Goal: Check status: Check status

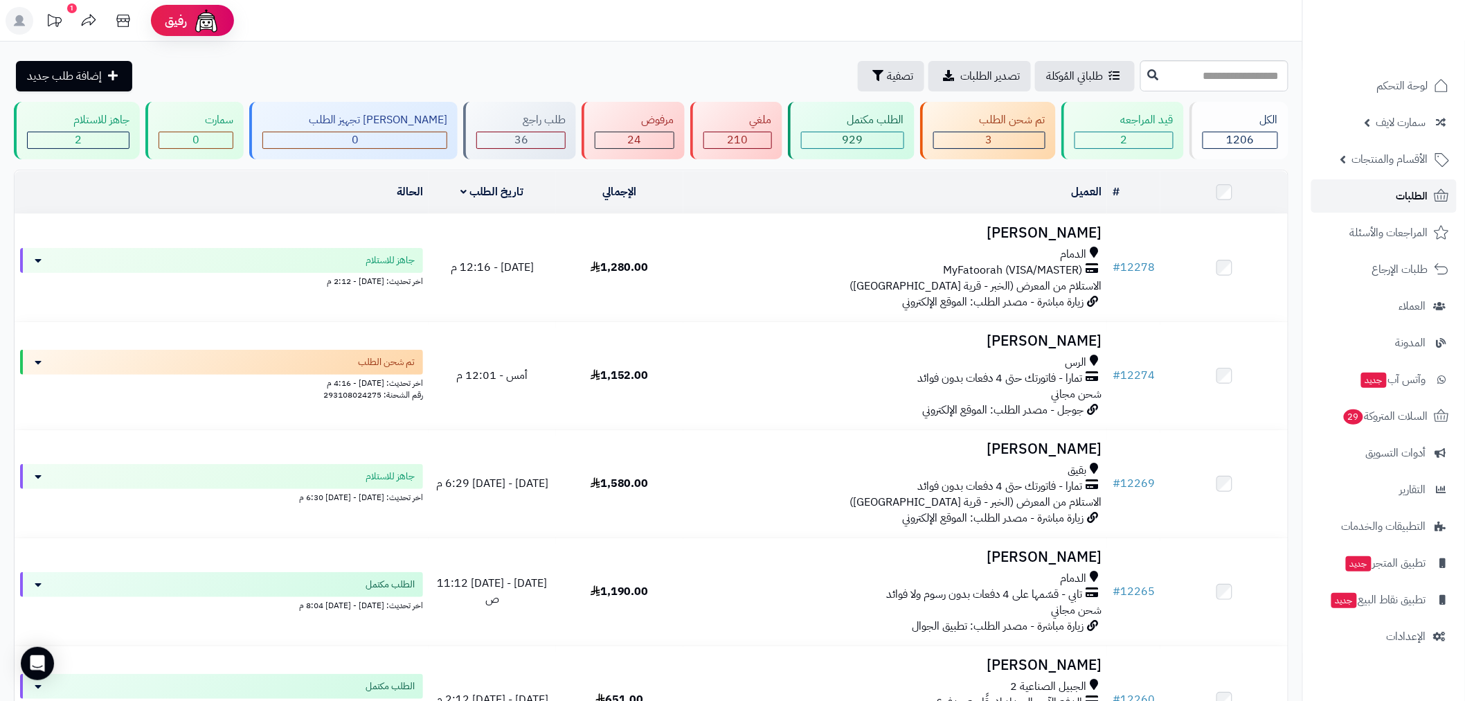
click at [1393, 202] on link "الطلبات" at bounding box center [1384, 195] width 145 height 33
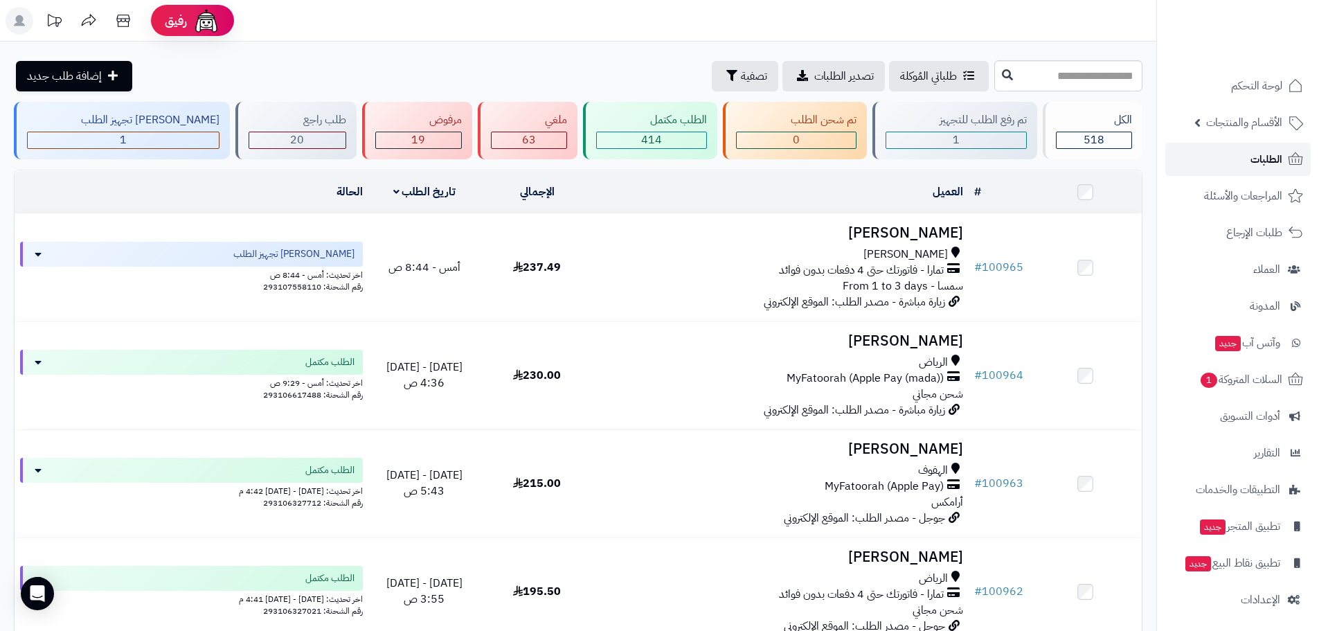
click at [1234, 166] on link "الطلبات" at bounding box center [1237, 159] width 145 height 33
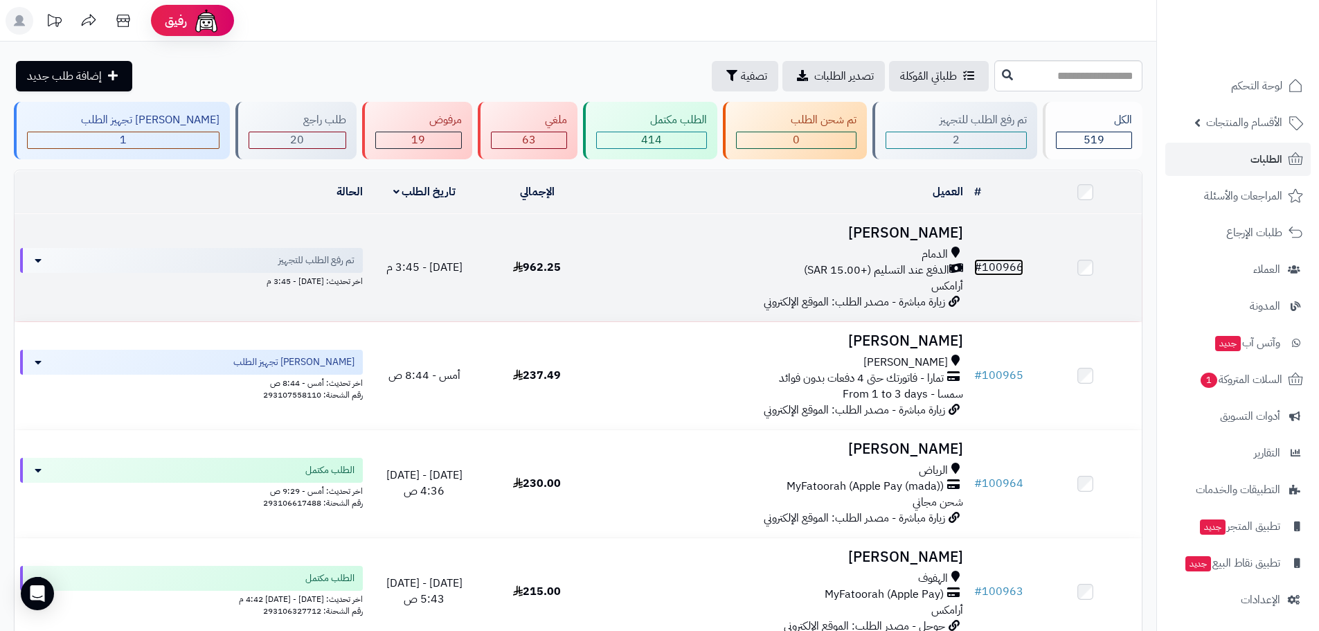
click at [1019, 259] on link "# 100966" at bounding box center [998, 267] width 49 height 17
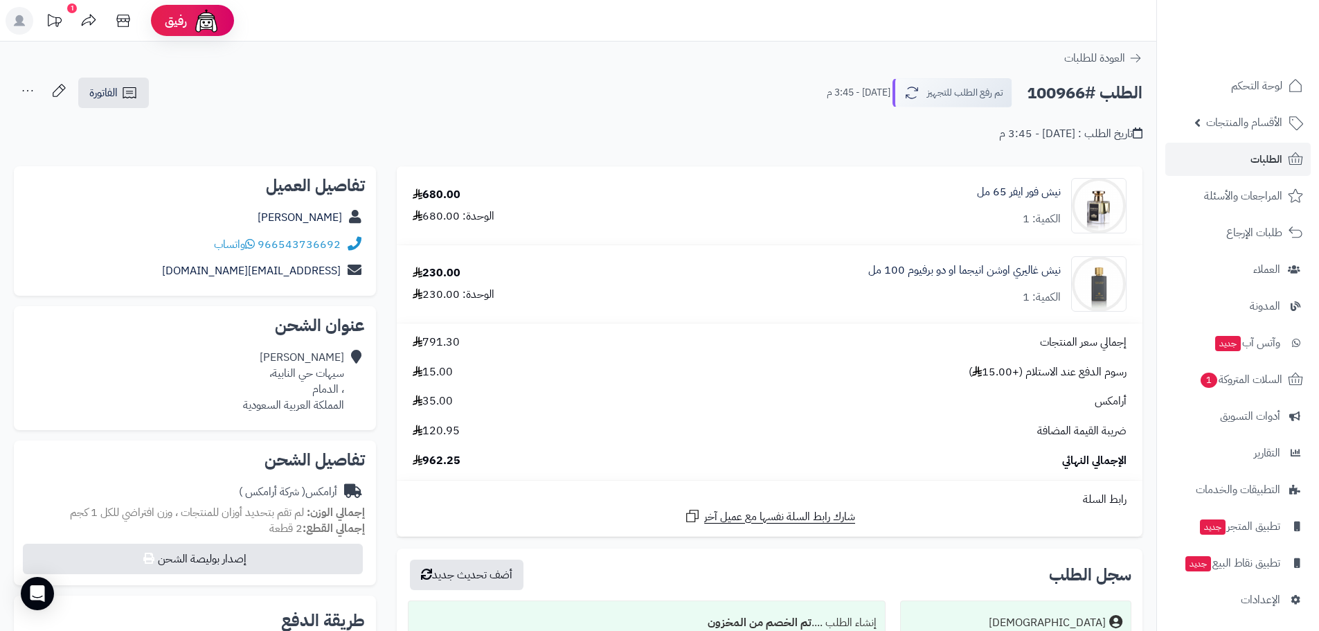
click at [1038, 52] on div "العودة للطلبات" at bounding box center [578, 58] width 1156 height 17
click at [1028, 48] on div "**********" at bounding box center [578, 549] width 1156 height 1015
click at [1035, 47] on div "**********" at bounding box center [578, 549] width 1156 height 1015
click at [1033, 58] on div "العودة للطلبات" at bounding box center [578, 58] width 1156 height 17
click at [454, 460] on span "962.25" at bounding box center [437, 461] width 48 height 16
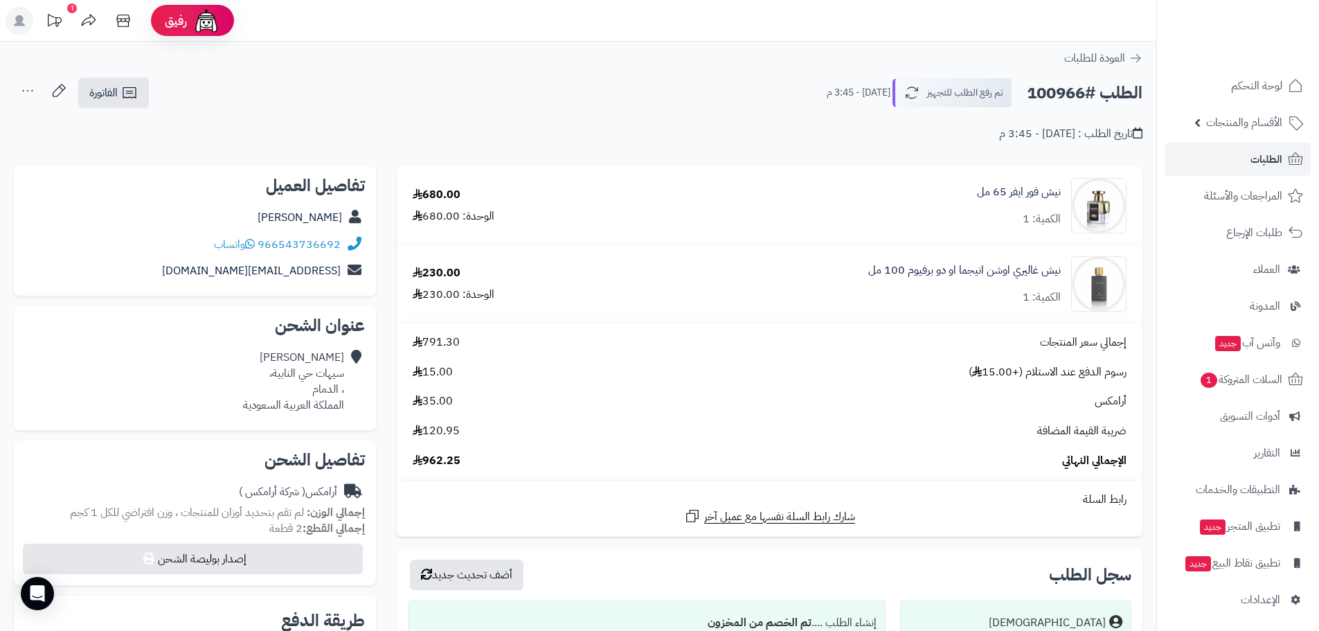
click at [454, 460] on span "962.25" at bounding box center [437, 461] width 48 height 16
click at [440, 461] on span "962.25" at bounding box center [437, 461] width 48 height 16
drag, startPoint x: 461, startPoint y: 462, endPoint x: 426, endPoint y: 462, distance: 35.3
click at [426, 462] on span "962.25" at bounding box center [437, 461] width 48 height 16
click at [458, 465] on span "962.25" at bounding box center [437, 461] width 48 height 16
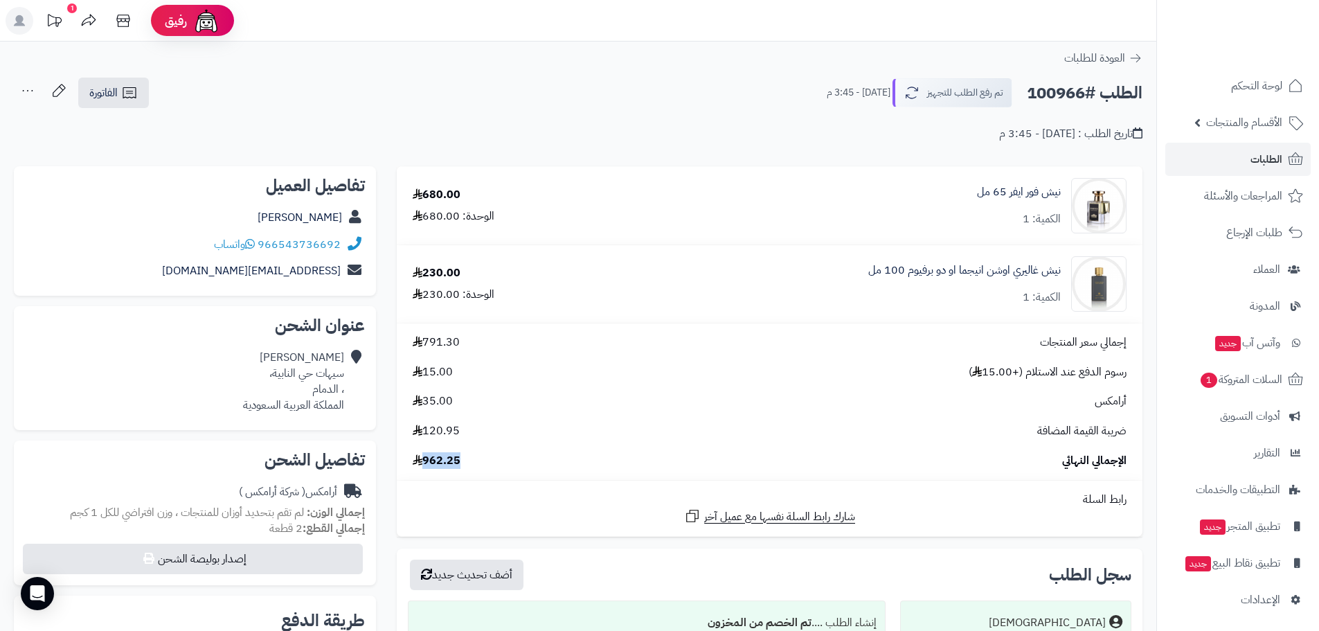
drag, startPoint x: 463, startPoint y: 463, endPoint x: 427, endPoint y: 469, distance: 35.9
click at [427, 469] on td "إجمالي سعر المنتجات 791.30 رسوم الدفع عند الاستلام (+15.00 ) 15.00 أرامكس 35.00…" at bounding box center [770, 401] width 746 height 157
click at [488, 456] on div "الإجمالي النهائي 962.25" at bounding box center [769, 461] width 735 height 16
drag, startPoint x: 461, startPoint y: 466, endPoint x: 427, endPoint y: 471, distance: 34.3
click at [427, 471] on td "إجمالي سعر المنتجات 791.30 رسوم الدفع عند الاستلام (+15.00 ) 15.00 أرامكس 35.00…" at bounding box center [770, 401] width 746 height 157
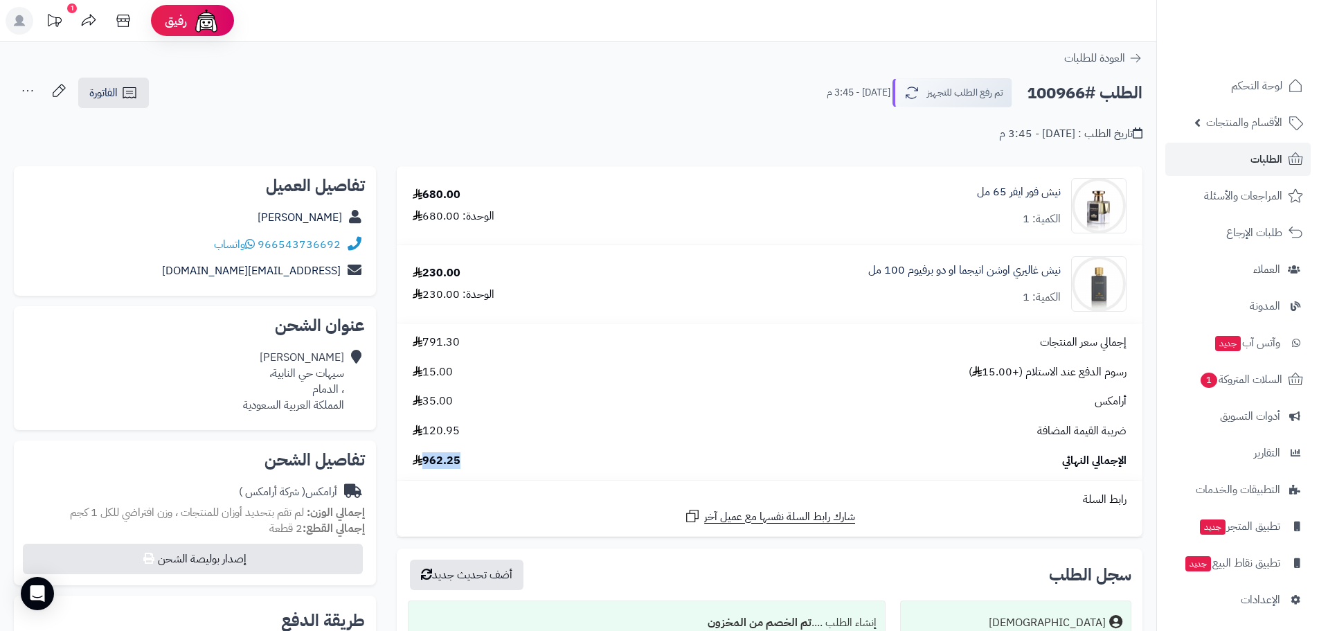
click at [478, 466] on div "الإجمالي النهائي 962.25" at bounding box center [769, 461] width 735 height 16
